Goal: Task Accomplishment & Management: Manage account settings

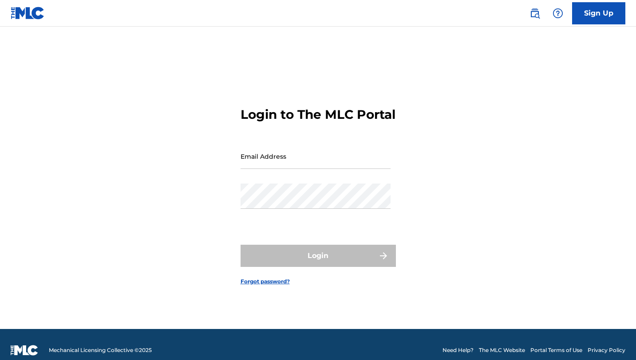
click at [288, 166] on input "Email Address" at bounding box center [316, 156] width 150 height 25
type input "[EMAIL_ADDRESS][DOMAIN_NAME]"
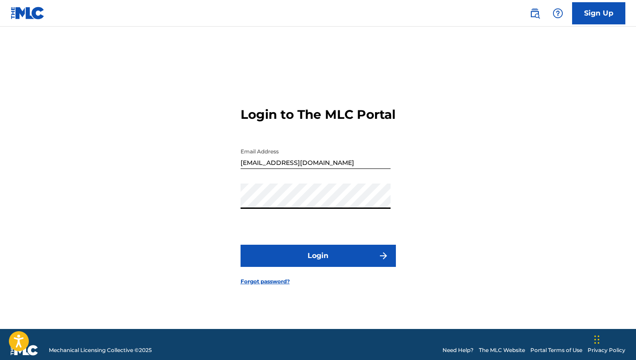
click at [306, 260] on button "Login" at bounding box center [318, 256] width 155 height 22
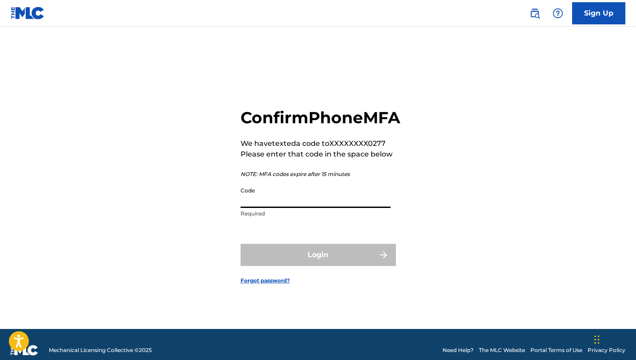
click at [279, 208] on input "Code" at bounding box center [316, 195] width 150 height 25
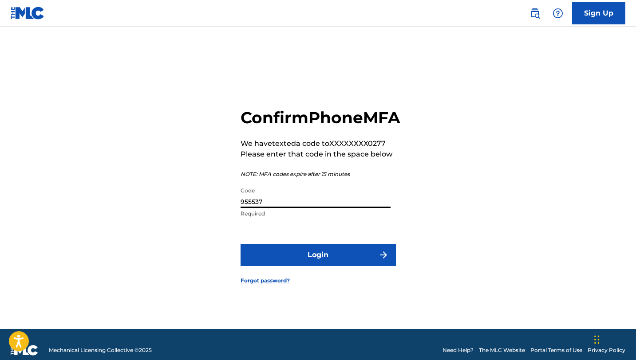
type input "955537"
click at [241, 244] on button "Login" at bounding box center [318, 255] width 155 height 22
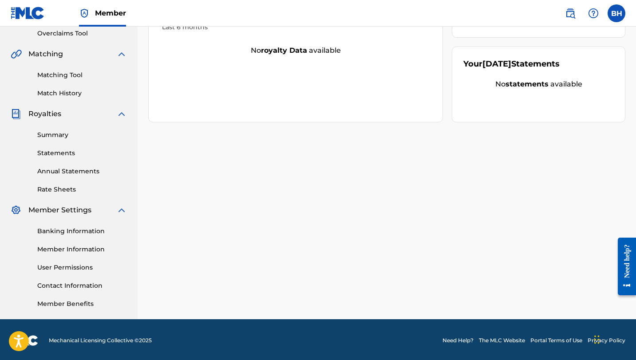
scroll to position [190, 0]
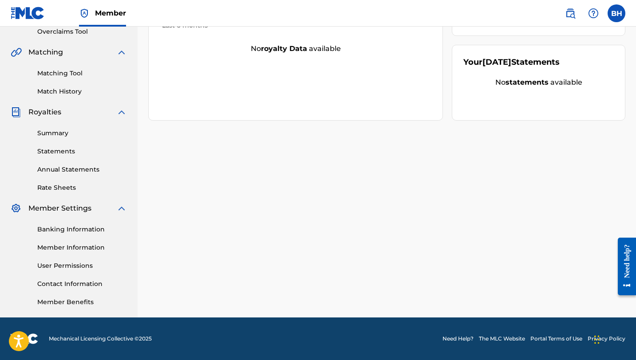
click at [83, 268] on link "User Permissions" at bounding box center [82, 265] width 90 height 9
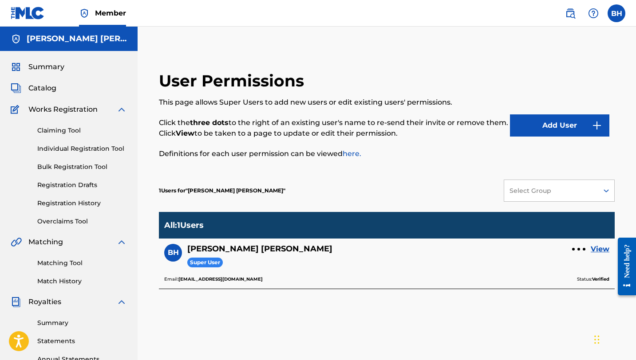
click at [568, 116] on button "Add User" at bounding box center [559, 126] width 99 height 22
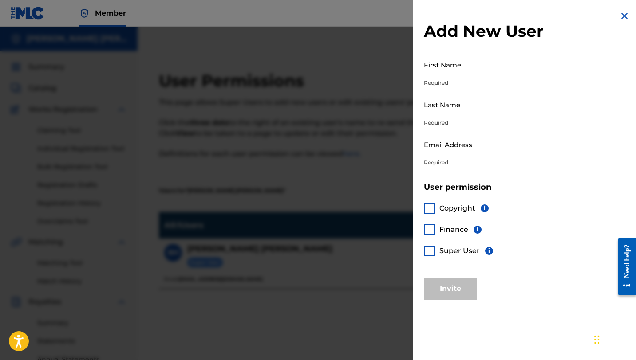
click at [491, 62] on input "First Name" at bounding box center [527, 64] width 206 height 25
type input "[PERSON_NAME]"
click at [474, 105] on input "Last Name" at bounding box center [527, 104] width 206 height 25
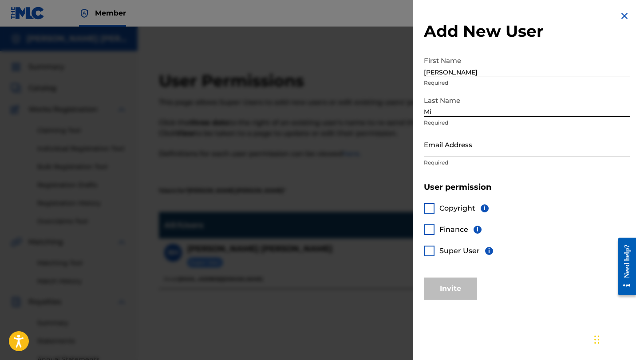
type input "M"
type input "i"
type input "[PERSON_NAME]"
click at [429, 205] on div at bounding box center [429, 208] width 11 height 11
click at [429, 235] on div "Copyright i Finance i Super User i" at bounding box center [527, 235] width 206 height 85
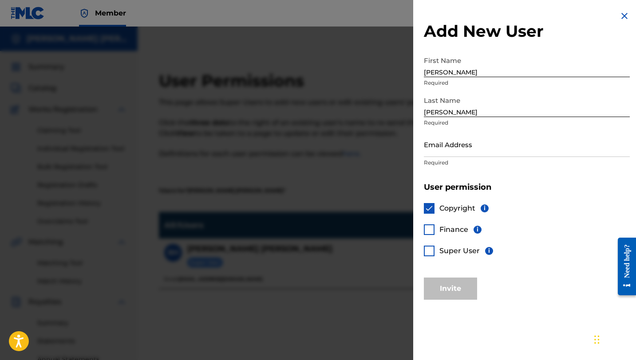
click at [430, 229] on div at bounding box center [429, 230] width 11 height 11
click at [430, 255] on div at bounding box center [429, 251] width 11 height 11
click at [451, 146] on input "Email Address" at bounding box center [527, 144] width 206 height 25
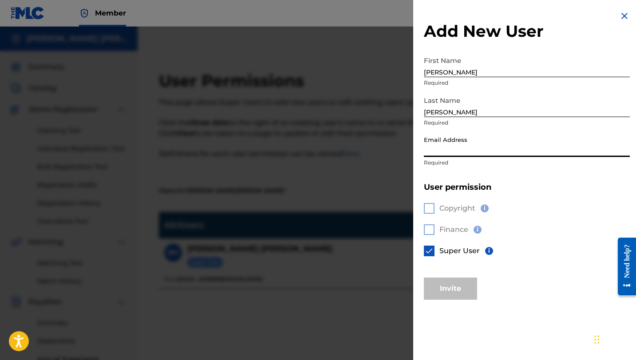
paste input "[PERSON_NAME][EMAIL_ADDRESS][DOMAIN_NAME]"
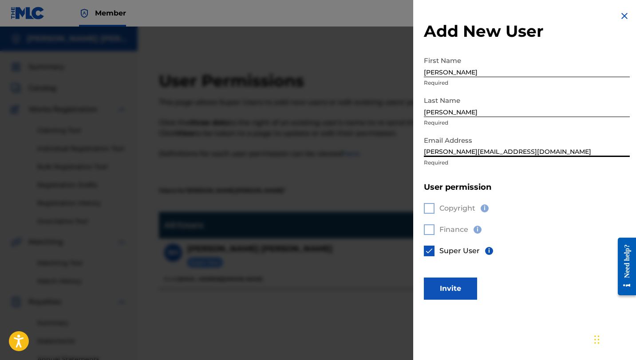
type input "[PERSON_NAME][EMAIL_ADDRESS][DOMAIN_NAME]"
click at [450, 290] on button "Invite" at bounding box center [450, 289] width 53 height 22
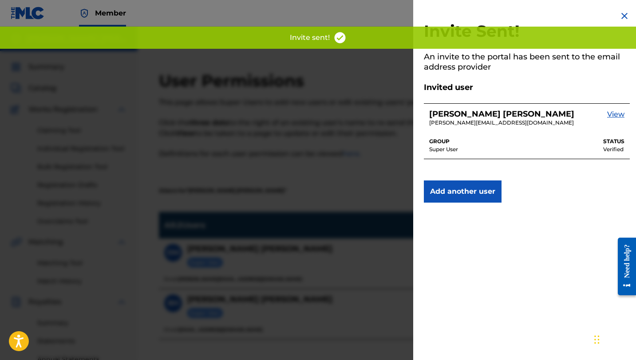
click at [620, 12] on img at bounding box center [624, 16] width 11 height 11
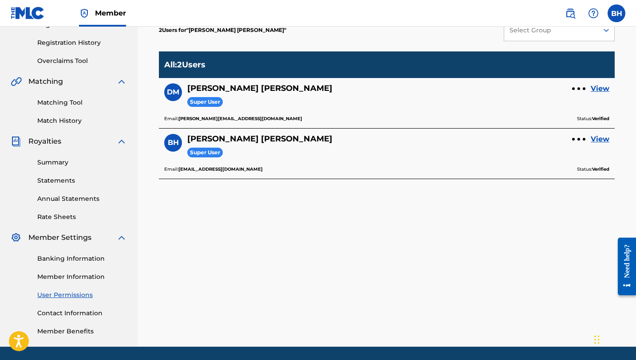
scroll to position [161, 0]
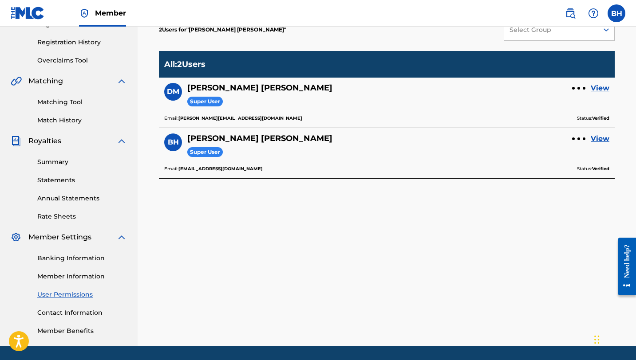
click at [55, 261] on link "Banking Information" at bounding box center [82, 258] width 90 height 9
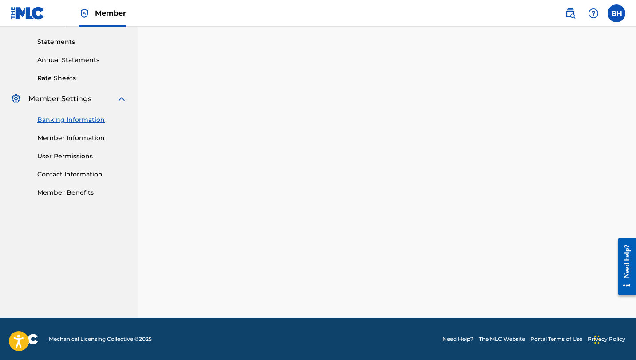
scroll to position [292, 0]
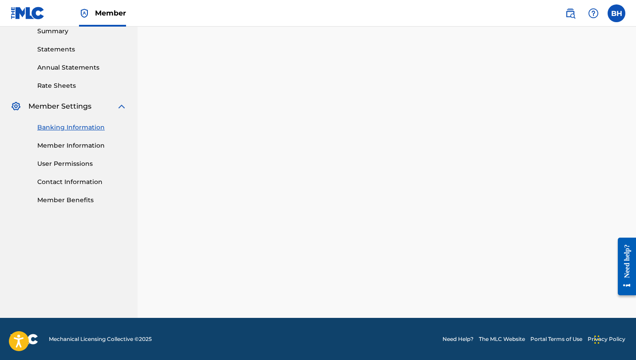
click at [515, 316] on div "Payee: [PERSON_NAME] [PERSON_NAME]" at bounding box center [387, 102] width 456 height 431
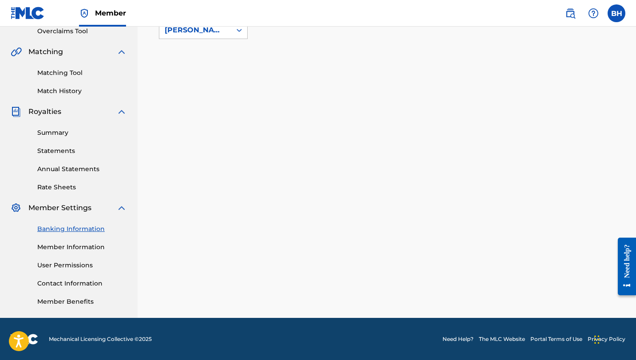
scroll to position [190, 0]
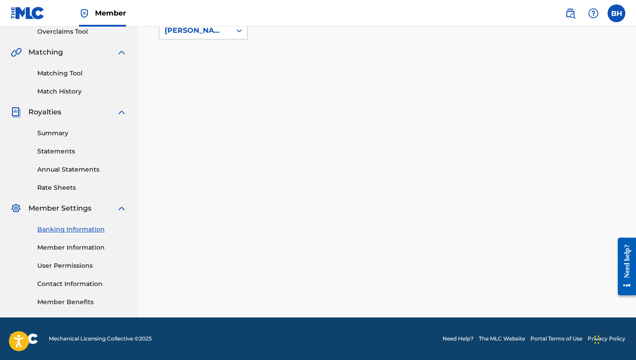
click at [98, 245] on link "Member Information" at bounding box center [82, 247] width 90 height 9
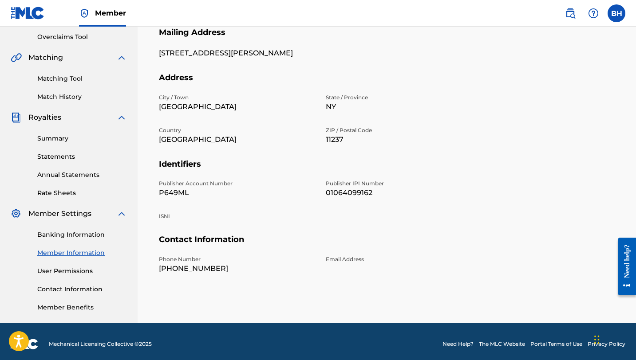
scroll to position [190, 0]
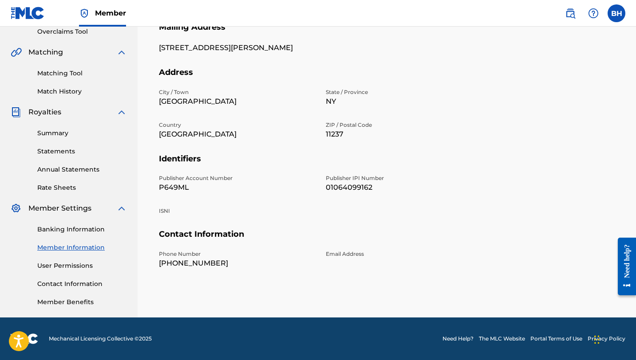
click at [64, 286] on link "Contact Information" at bounding box center [82, 284] width 90 height 9
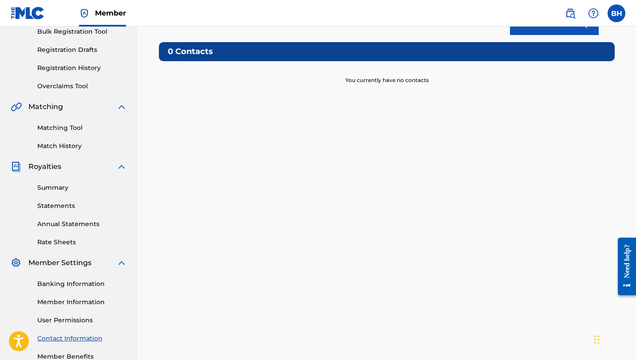
scroll to position [157, 0]
